Goal: Use online tool/utility: Utilize a website feature to perform a specific function

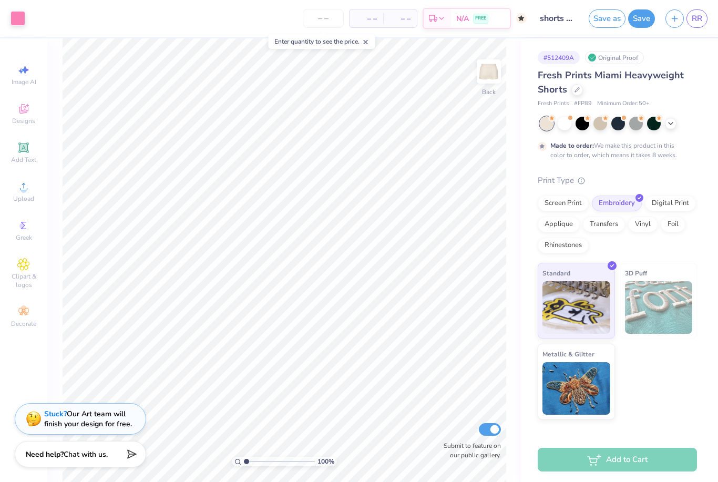
click at [704, 20] on link "RR" at bounding box center [696, 18] width 21 height 18
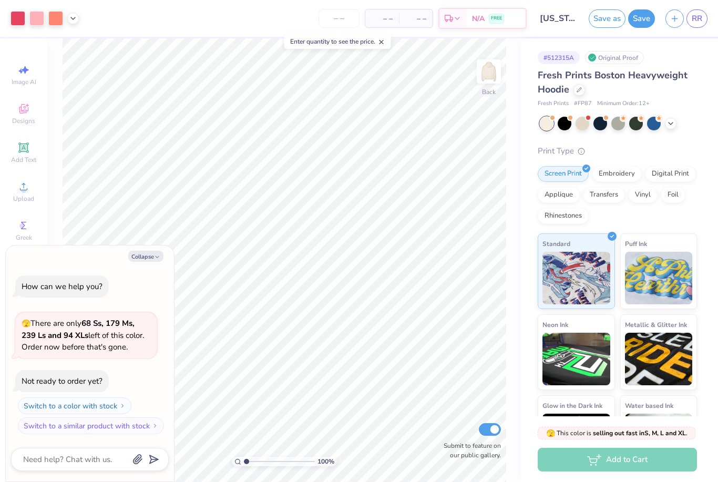
type textarea "x"
click at [566, 195] on div "Applique" at bounding box center [558, 195] width 42 height 16
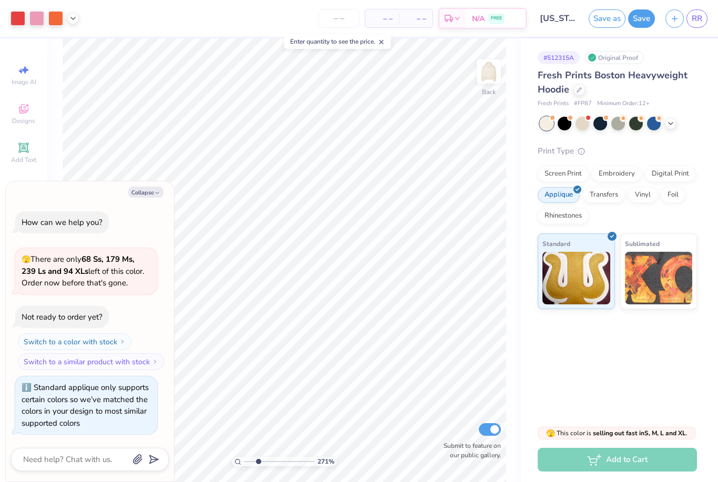
type input "2.70848562073774"
type textarea "x"
type input "2.70848562073774"
type textarea "x"
type input "2.70848562073774"
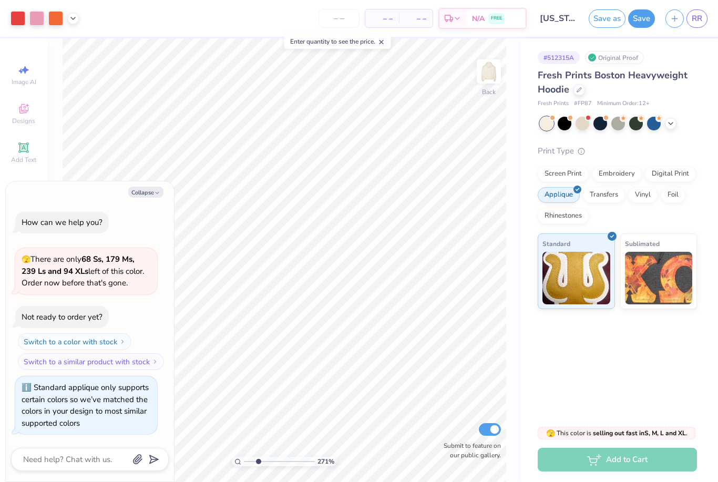
type textarea "x"
click at [566, 175] on div "Screen Print" at bounding box center [562, 174] width 51 height 16
type input "2.70848562073774"
type textarea "x"
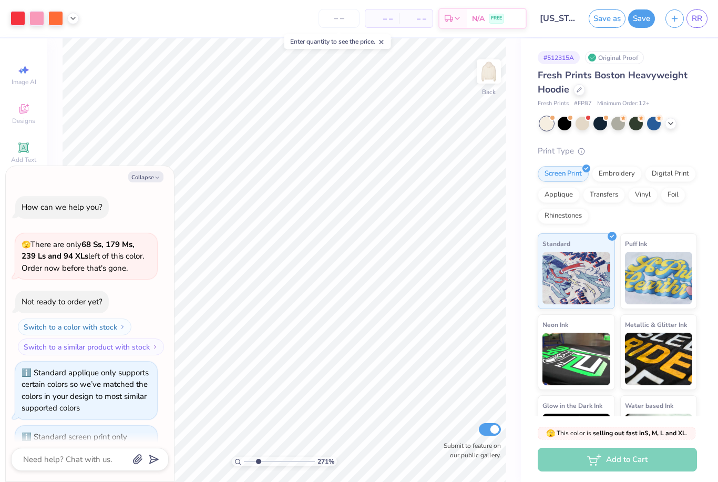
type input "2.70848562073774"
type textarea "x"
type input "2.70848562073774"
type textarea "x"
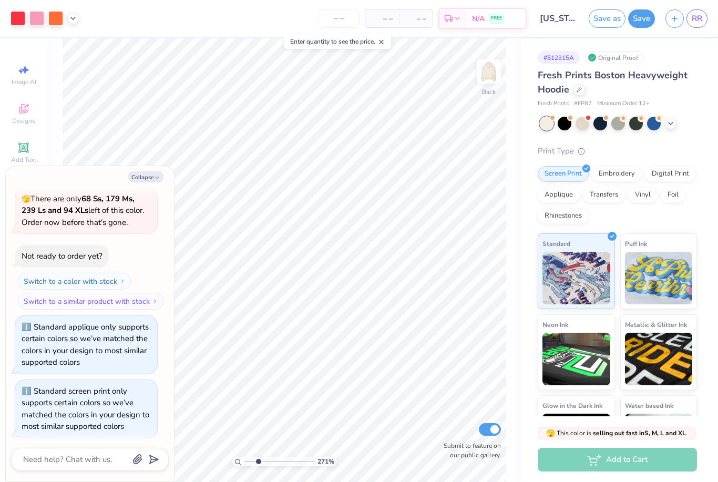
click at [563, 192] on div "Applique" at bounding box center [558, 195] width 42 height 16
type input "2.70848562073774"
type textarea "x"
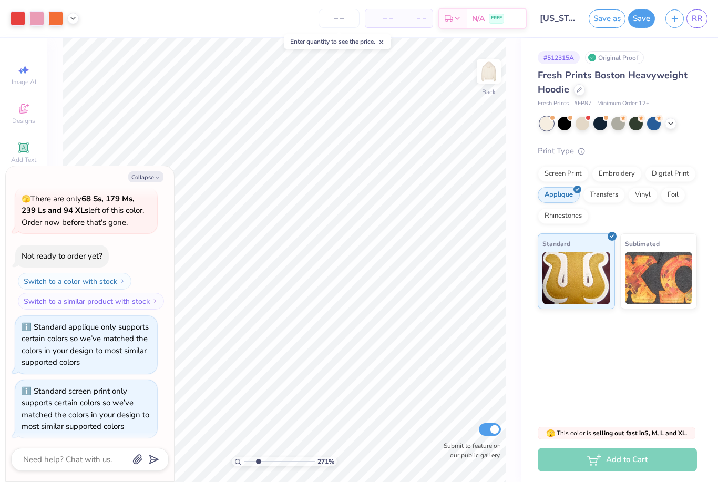
type input "2.70848562073774"
type textarea "x"
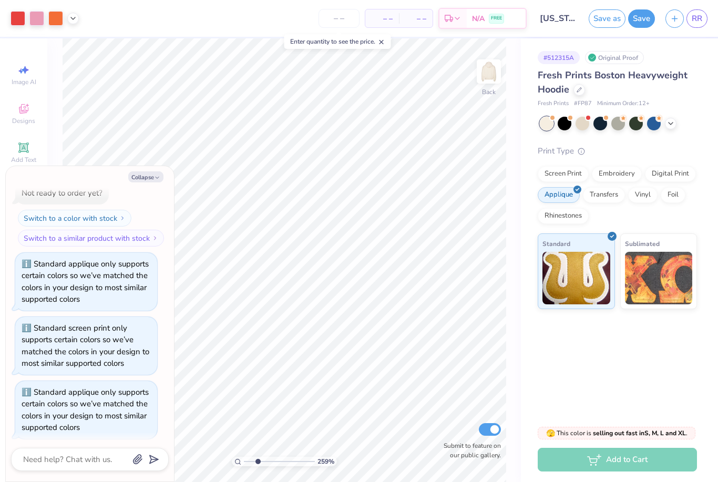
click at [56, 20] on div at bounding box center [55, 18] width 15 height 15
type input "2.5867516603137"
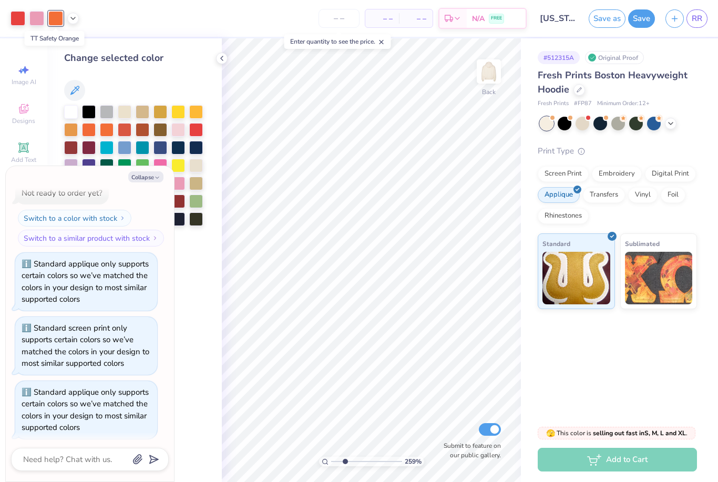
click at [147, 178] on button "Collapse" at bounding box center [145, 176] width 35 height 11
type textarea "x"
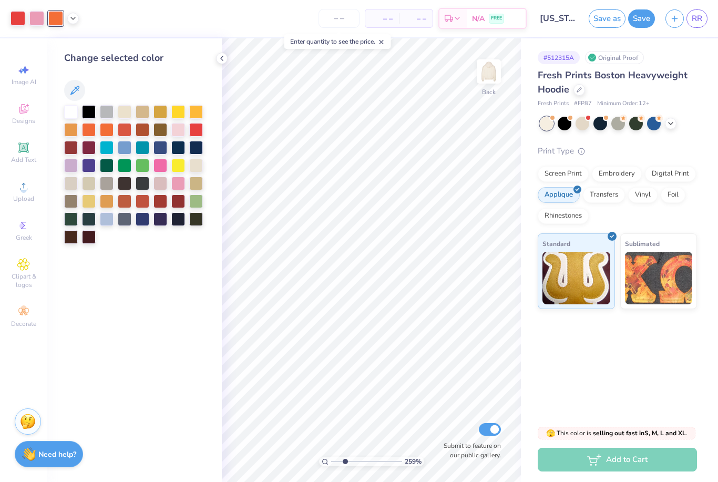
click at [180, 188] on div at bounding box center [178, 184] width 14 height 14
click at [159, 170] on div "CF Fuchsia" at bounding box center [178, 161] width 49 height 21
click at [158, 167] on div at bounding box center [160, 166] width 14 height 14
click at [451, 410] on div at bounding box center [446, 407] width 17 height 17
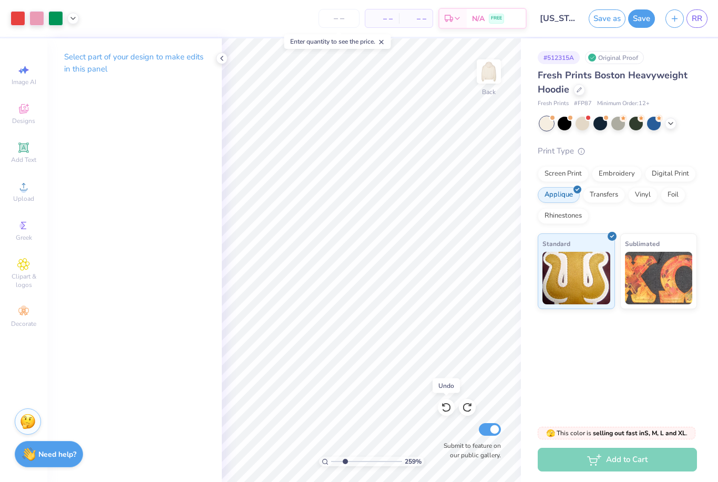
click at [448, 414] on div at bounding box center [446, 407] width 17 height 17
click at [59, 21] on div at bounding box center [55, 18] width 15 height 15
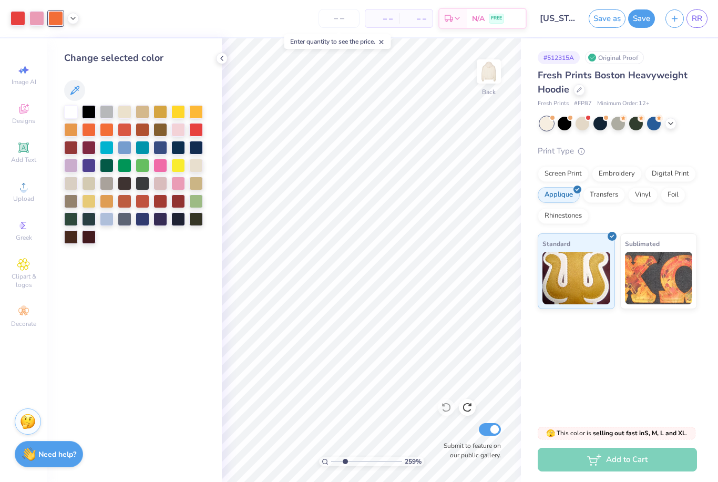
click at [162, 165] on div at bounding box center [160, 166] width 14 height 14
click at [75, 17] on icon at bounding box center [73, 18] width 8 height 8
click at [64, 46] on div at bounding box center [63, 45] width 15 height 15
click at [141, 165] on div at bounding box center [143, 166] width 14 height 14
click at [107, 183] on div at bounding box center [107, 184] width 14 height 14
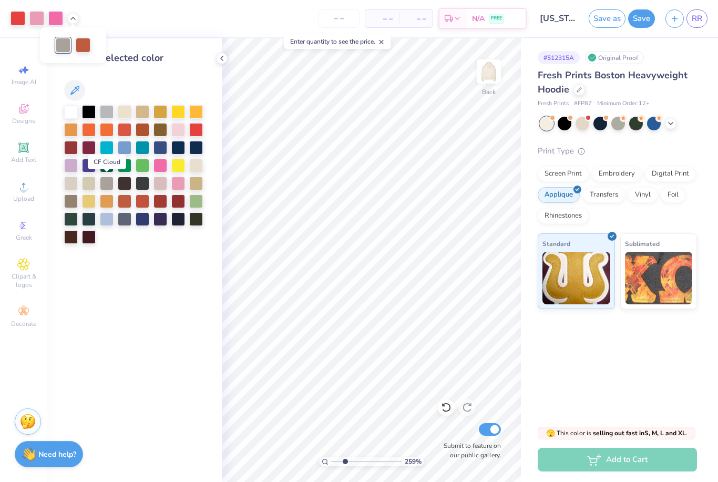
click at [130, 254] on div "Change selected color" at bounding box center [134, 259] width 174 height 443
click at [78, 14] on div at bounding box center [45, 18] width 68 height 15
click at [75, 22] on icon at bounding box center [73, 18] width 8 height 8
click at [68, 43] on div at bounding box center [63, 45] width 15 height 15
click at [194, 202] on div at bounding box center [196, 201] width 14 height 14
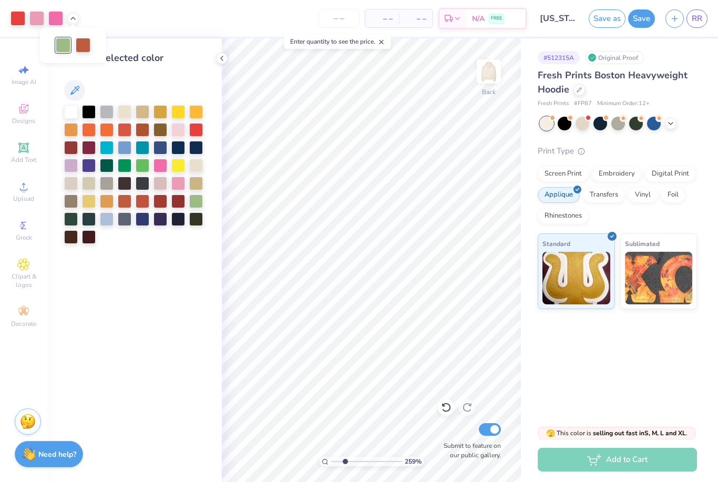
click at [103, 185] on div at bounding box center [107, 184] width 14 height 14
click at [17, 15] on div at bounding box center [18, 18] width 15 height 15
click at [162, 168] on div at bounding box center [160, 166] width 14 height 14
click at [442, 414] on div at bounding box center [446, 407] width 17 height 17
click at [19, 18] on div at bounding box center [18, 18] width 15 height 15
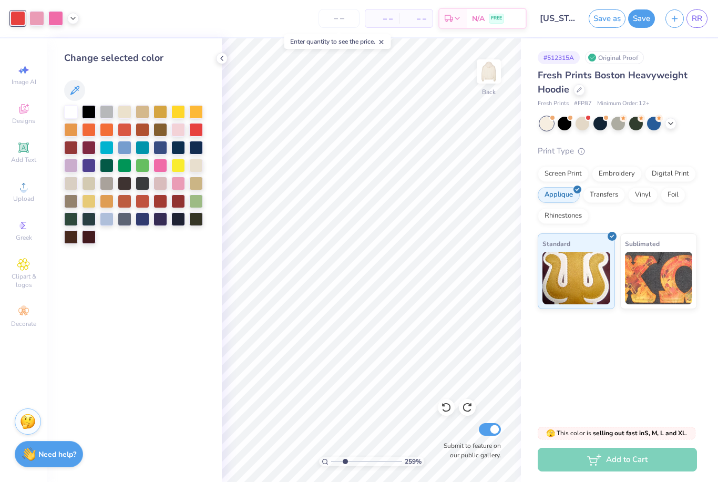
click at [179, 133] on div at bounding box center [178, 130] width 14 height 14
click at [176, 185] on div at bounding box center [178, 184] width 14 height 14
click at [162, 165] on div "CF Fuchsia" at bounding box center [178, 162] width 43 height 15
click at [162, 168] on div at bounding box center [160, 166] width 14 height 14
click at [447, 411] on icon at bounding box center [445, 407] width 9 height 9
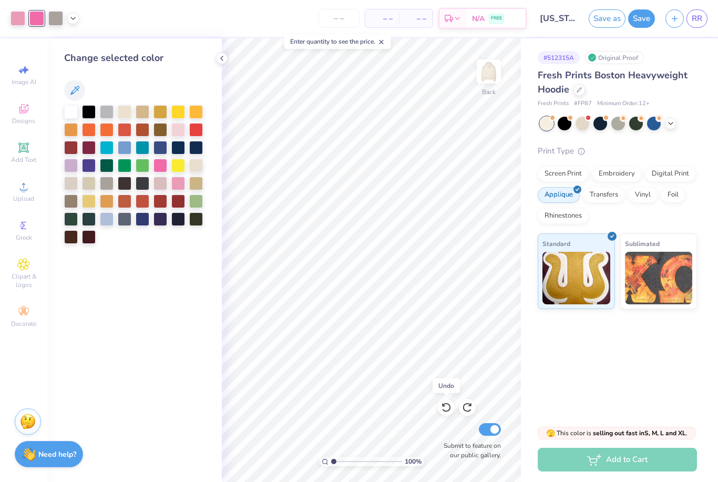
click at [446, 410] on icon at bounding box center [446, 407] width 11 height 11
click at [163, 169] on div at bounding box center [160, 166] width 14 height 14
click at [157, 165] on div at bounding box center [160, 166] width 14 height 14
click at [450, 414] on div at bounding box center [446, 407] width 17 height 17
click at [20, 19] on div at bounding box center [18, 18] width 15 height 15
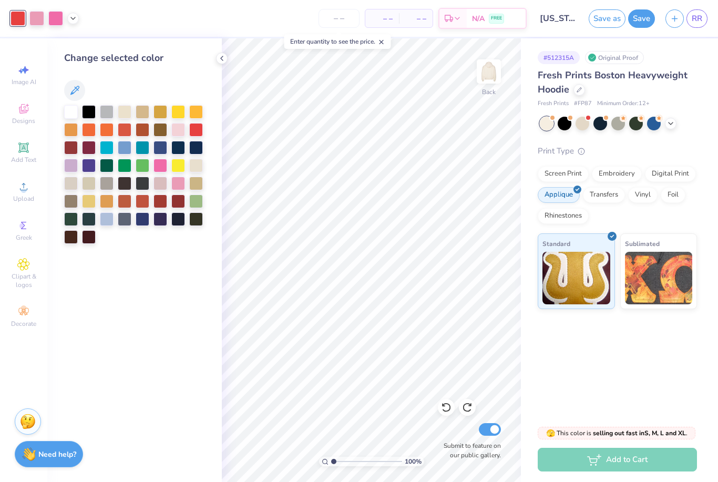
click at [160, 168] on div at bounding box center [160, 166] width 14 height 14
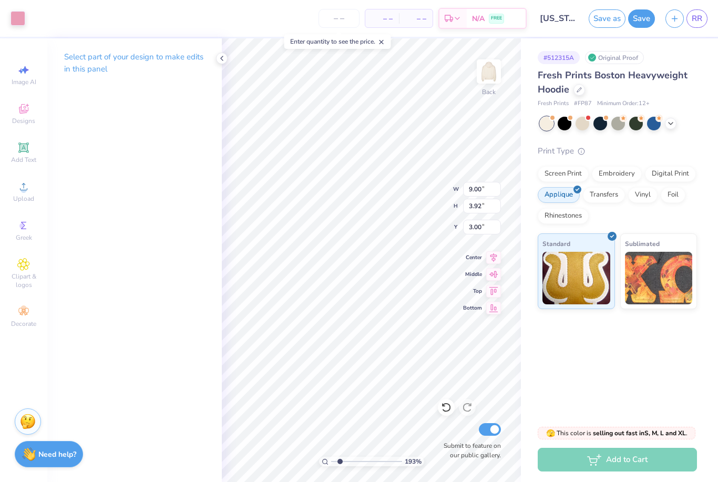
type input "1.93264916486601"
type input "0.65"
type input "0.59"
type input "5.08"
type input "1.93264916486601"
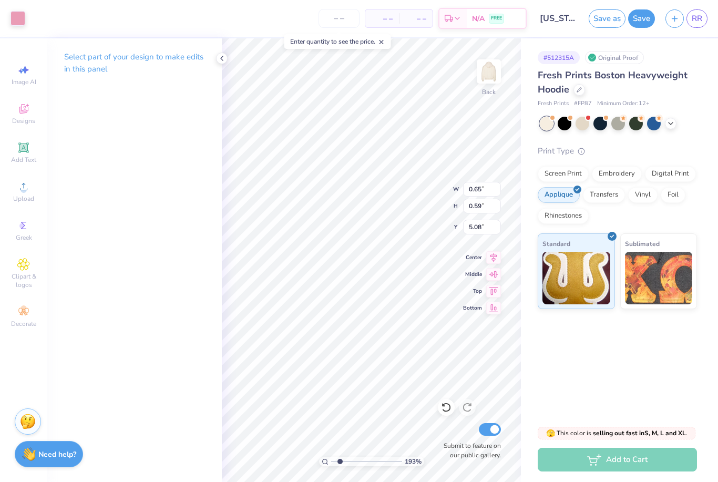
type input "0.59"
type input "4.84"
type input "1.93264916486601"
type input "2.69"
type input "3.30"
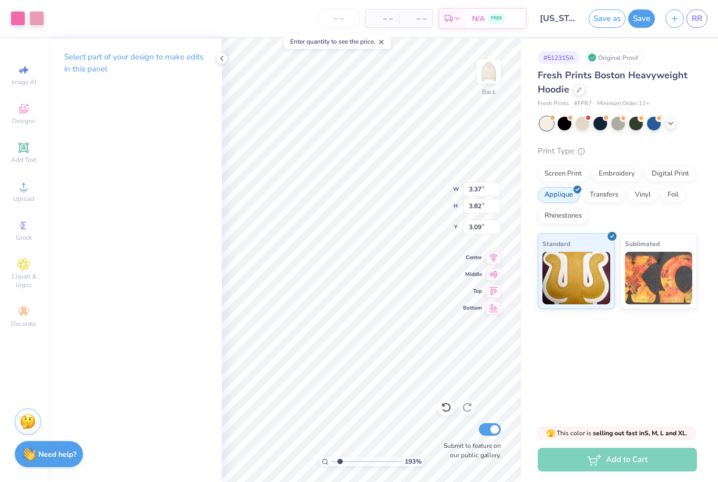
type input "3.35"
type input "1.93264916486601"
type input "2.30"
type input "3.29"
type input "3.37"
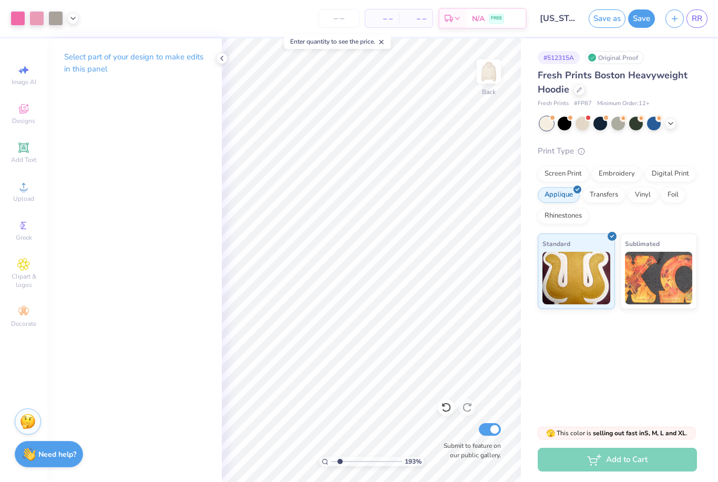
click at [448, 413] on div at bounding box center [446, 407] width 17 height 17
type input "1.93264916486601"
type input "3.66"
click at [639, 20] on button "Save" at bounding box center [641, 18] width 27 height 18
type input "1.93264916486601"
